Goal: Transaction & Acquisition: Download file/media

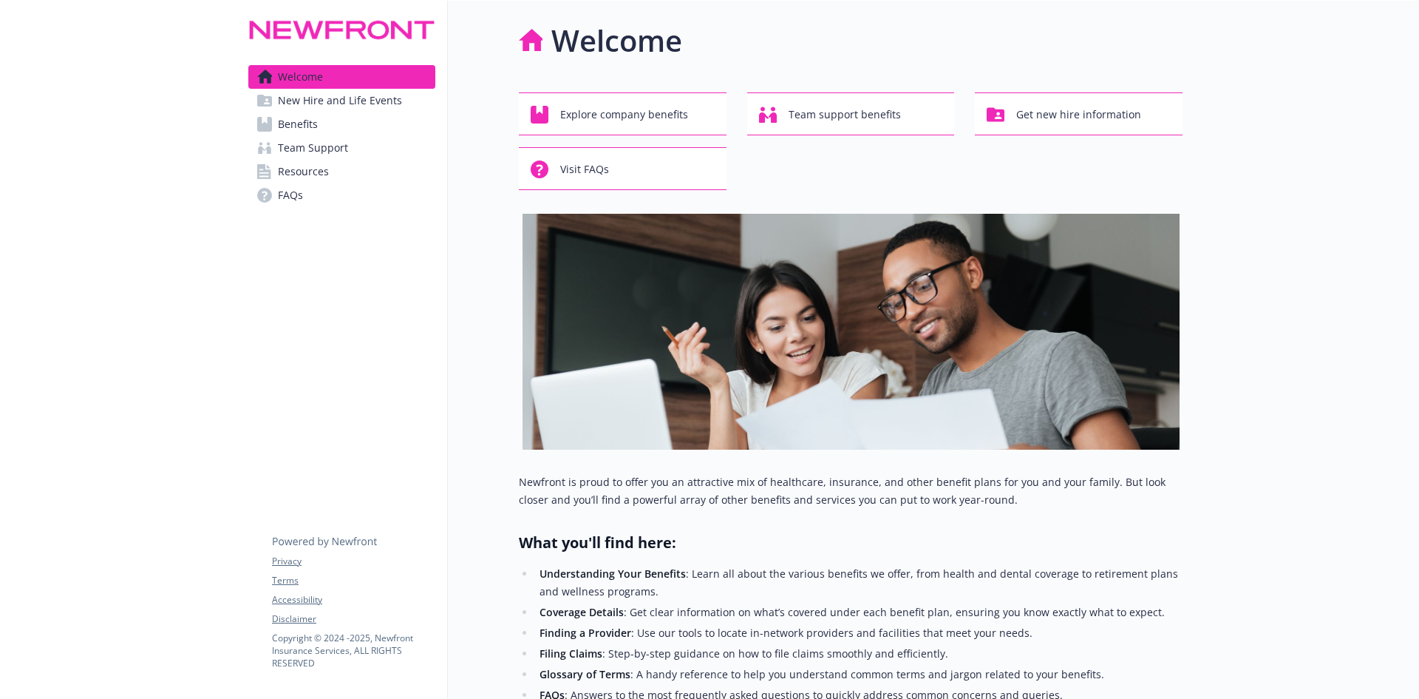
click at [325, 126] on link "Benefits" at bounding box center [341, 124] width 187 height 24
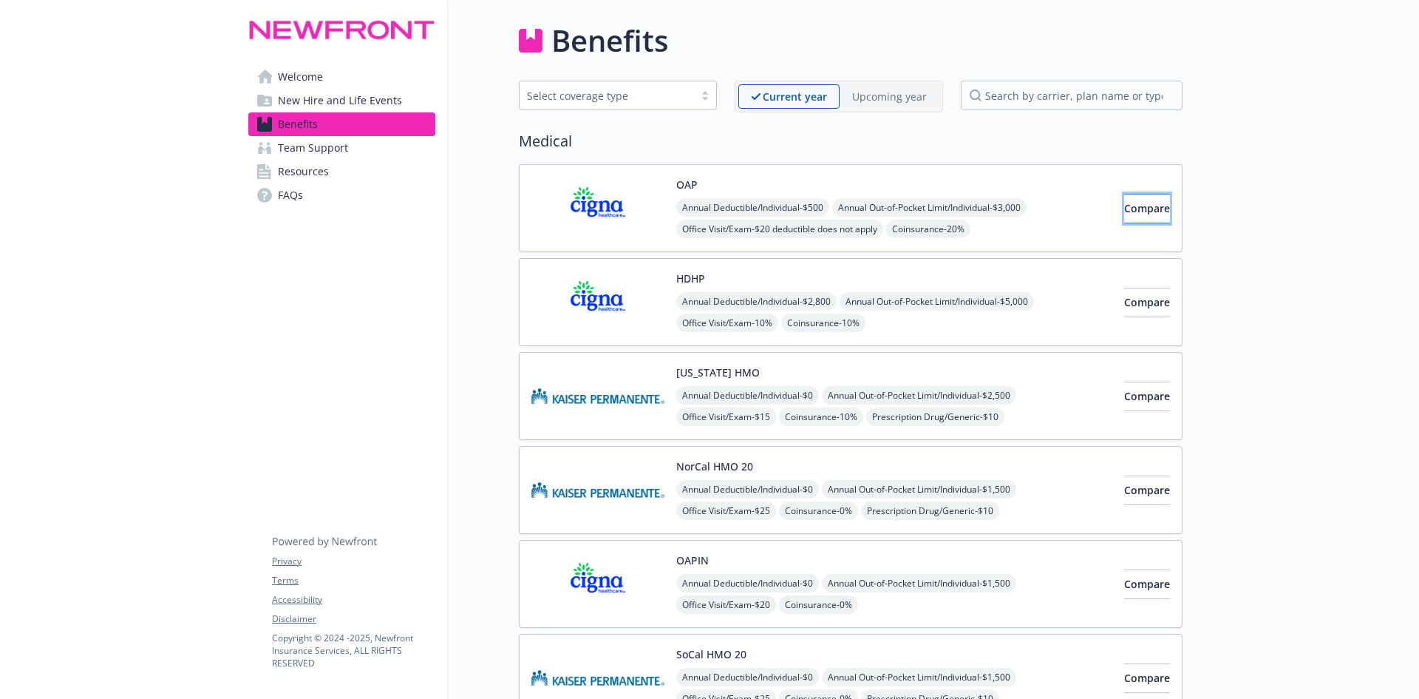
click at [1125, 207] on span "Compare" at bounding box center [1148, 208] width 46 height 14
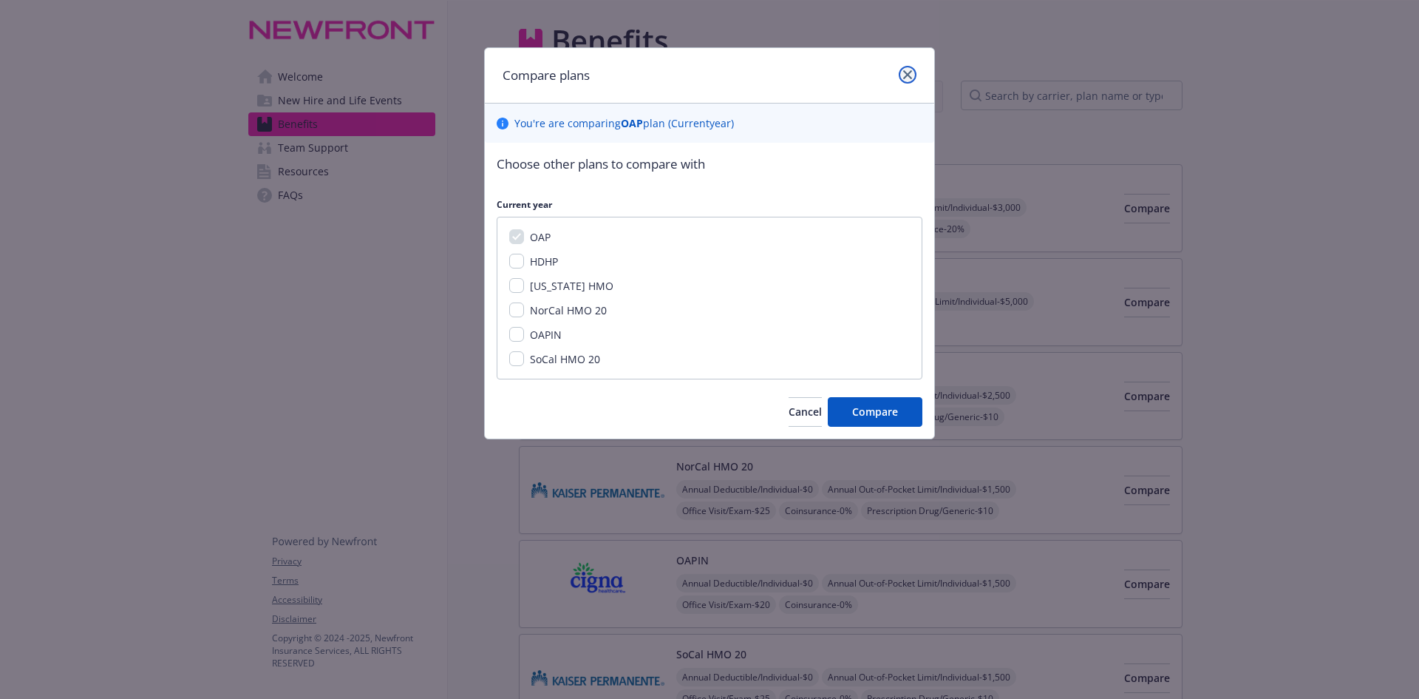
click at [913, 74] on link "close" at bounding box center [908, 75] width 18 height 18
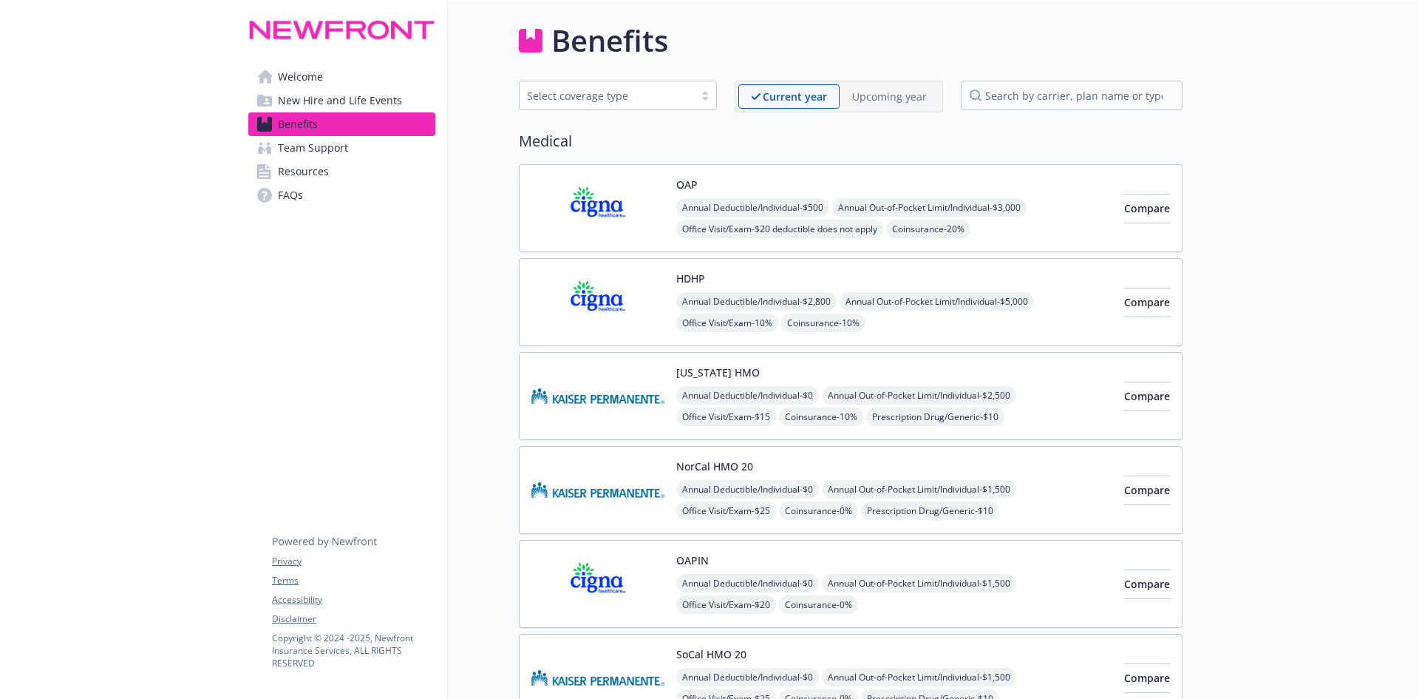
click at [606, 208] on img at bounding box center [598, 208] width 133 height 63
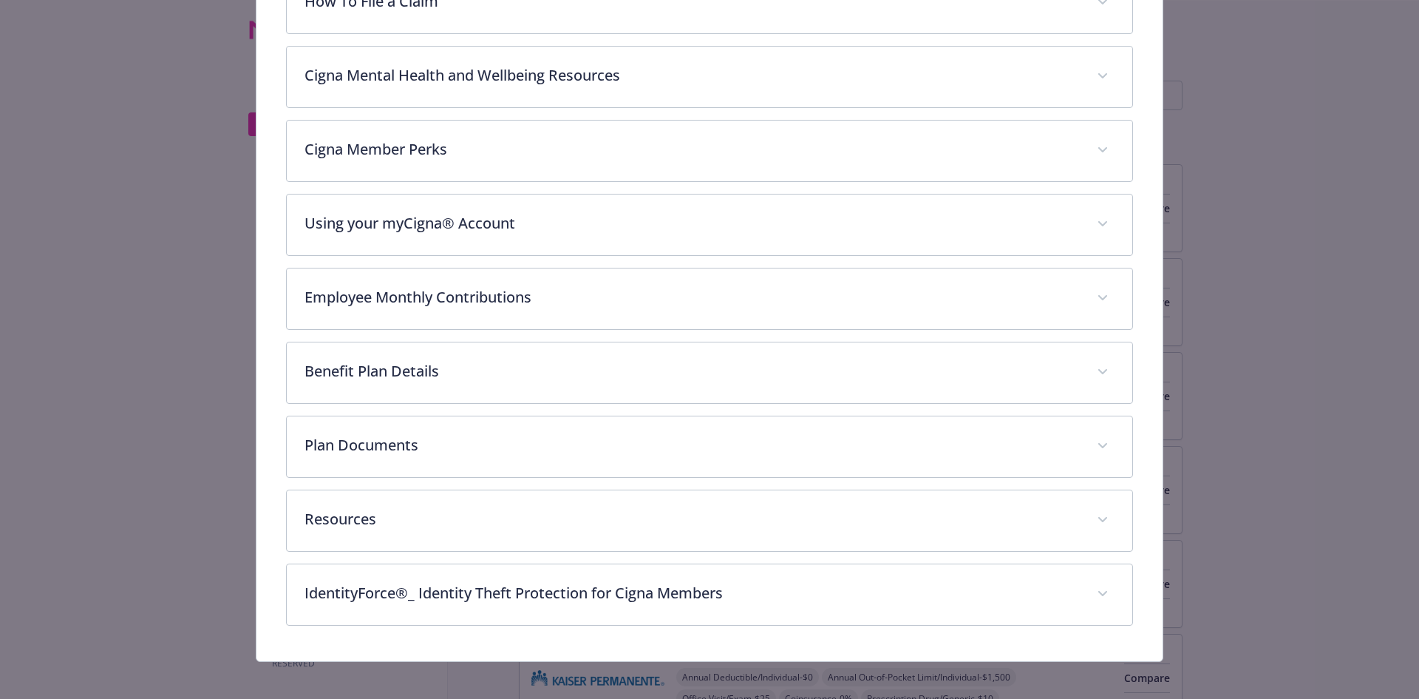
scroll to position [435, 0]
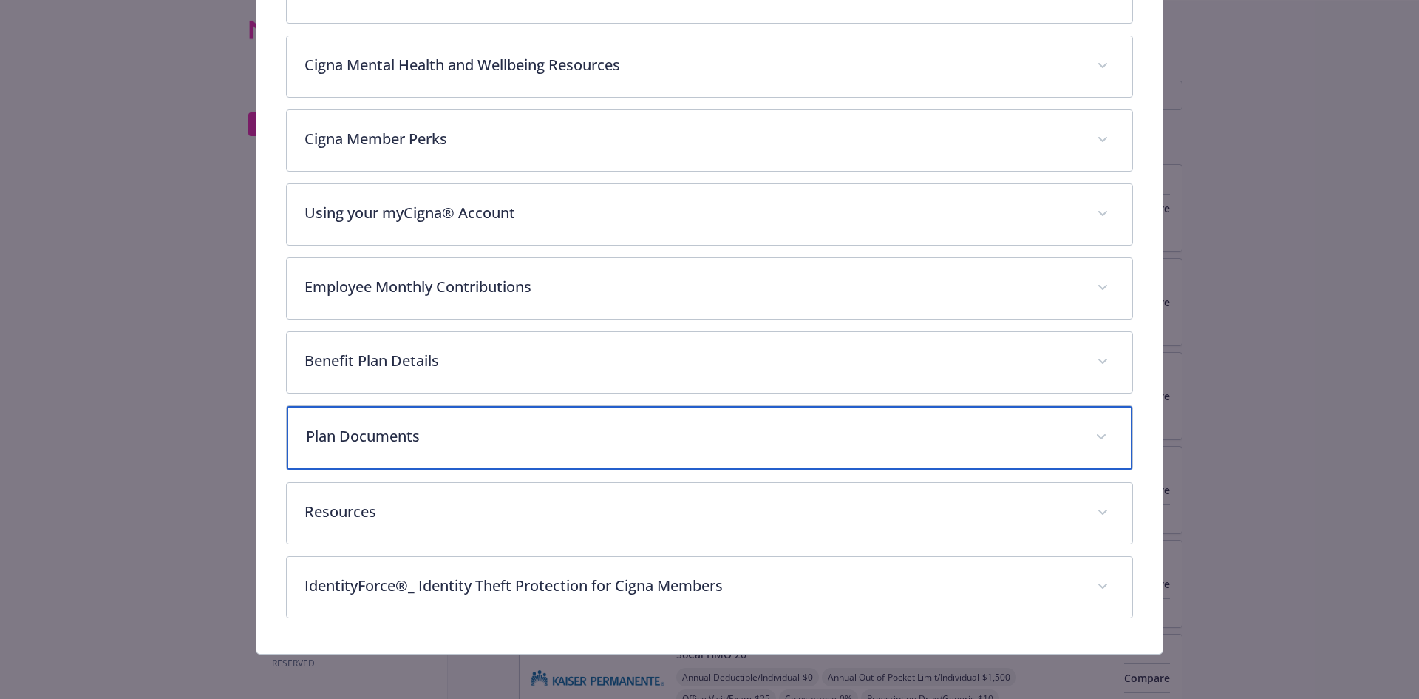
click at [461, 438] on p "Plan Documents" at bounding box center [692, 436] width 773 height 22
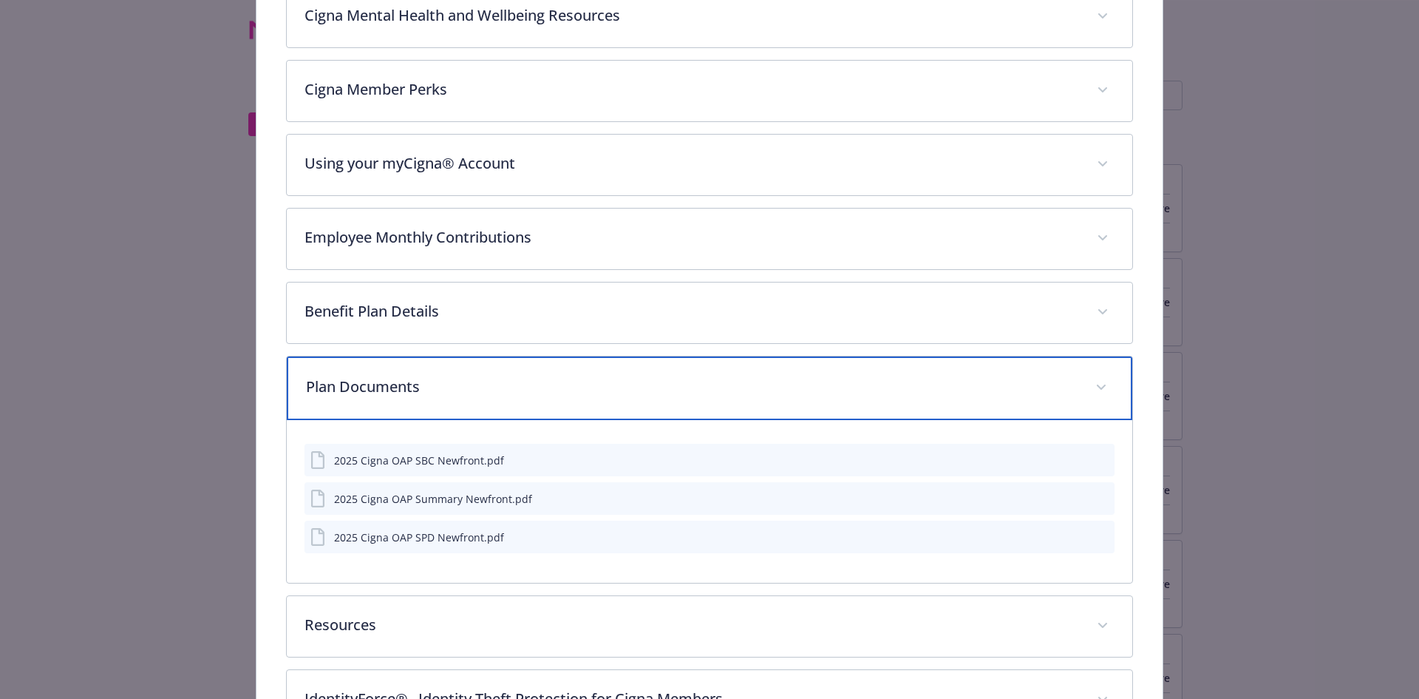
scroll to position [583, 0]
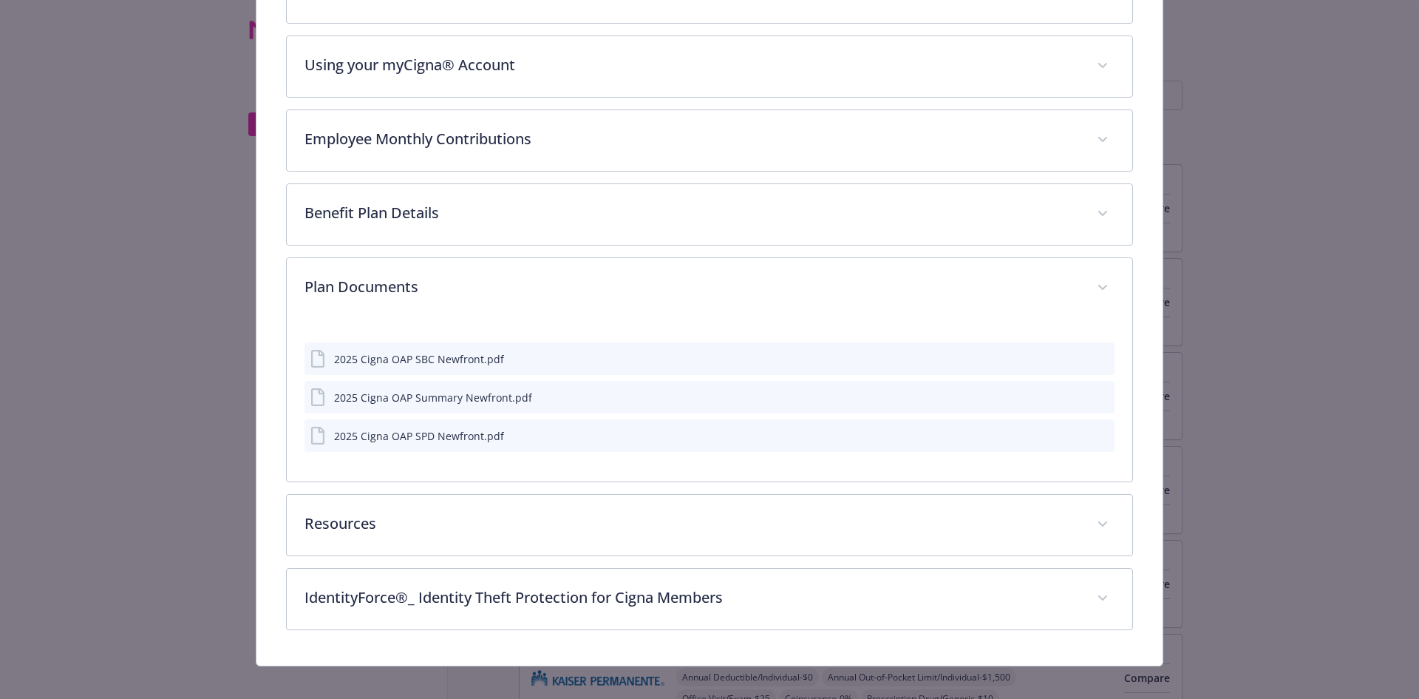
click at [1071, 437] on icon "download file" at bounding box center [1077, 435] width 12 height 12
